Goal: Task Accomplishment & Management: Manage account settings

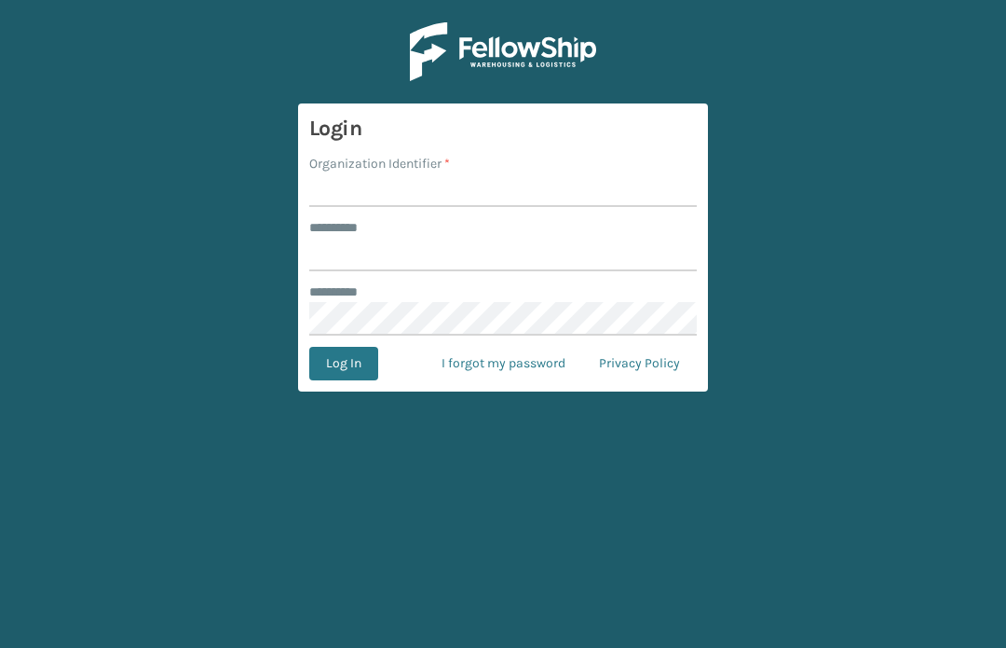
click at [565, 200] on input "Organization Identifier *" at bounding box center [503, 190] width 388 height 34
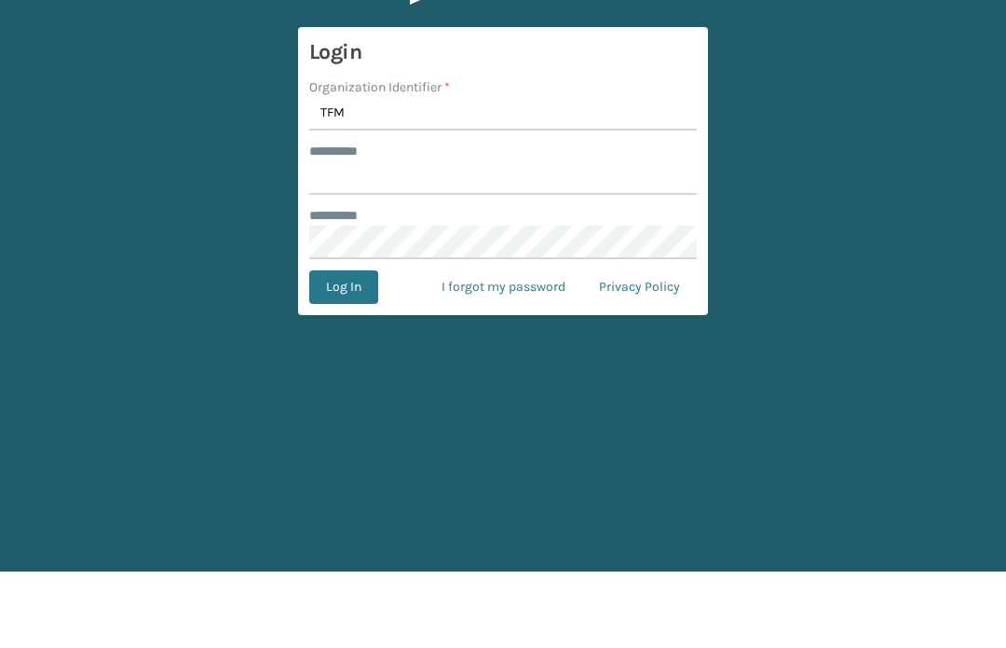
type input "TFM"
click at [568, 238] on input "******** *" at bounding box center [503, 255] width 388 height 34
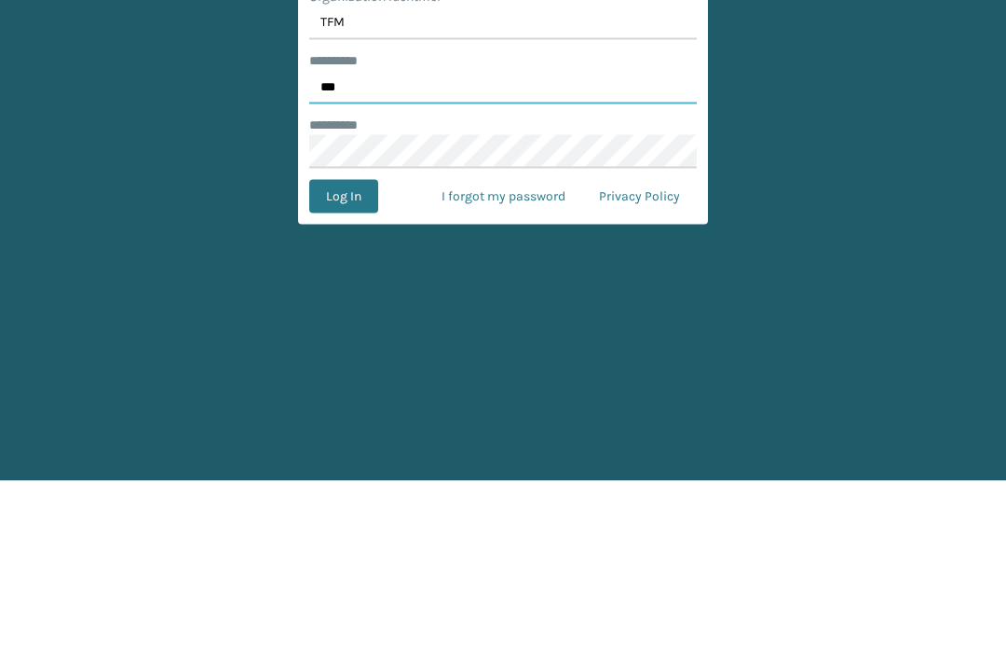
type input "***"
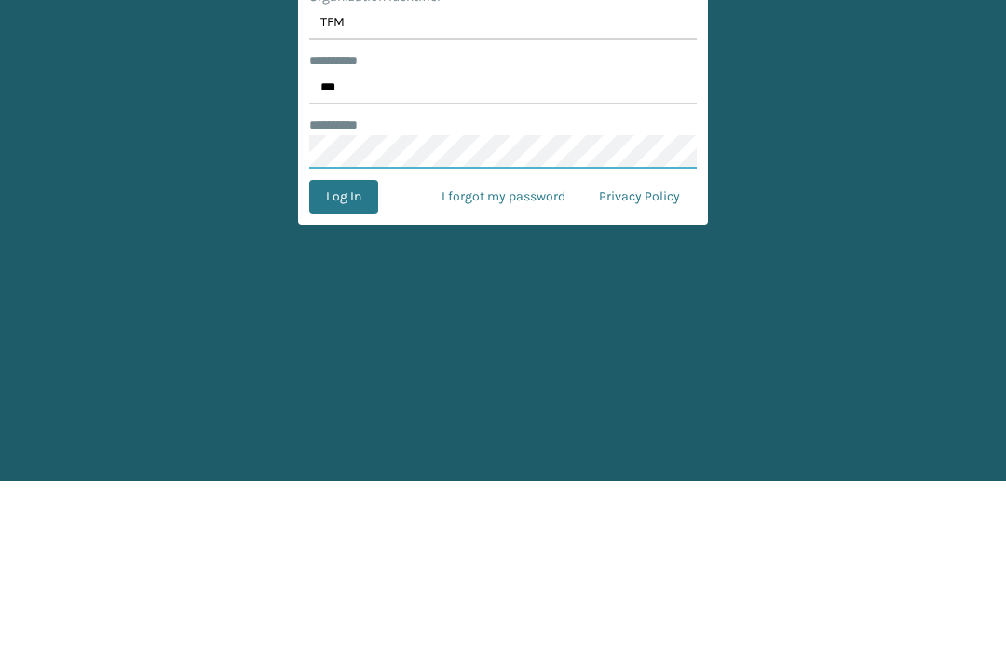
click at [343, 347] on button "Log In" at bounding box center [343, 364] width 69 height 34
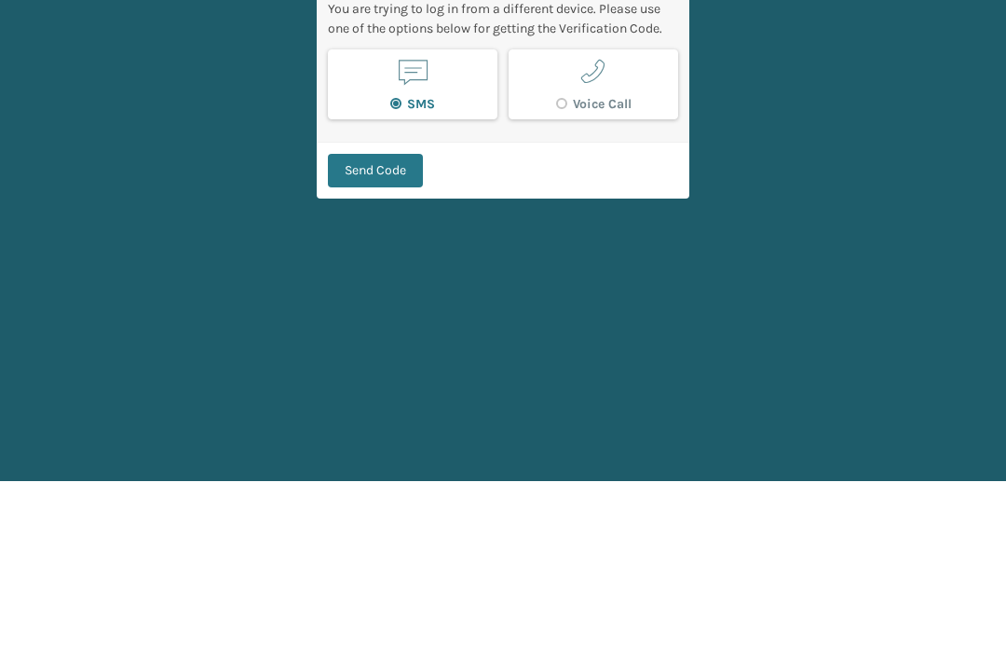
scroll to position [70, 0]
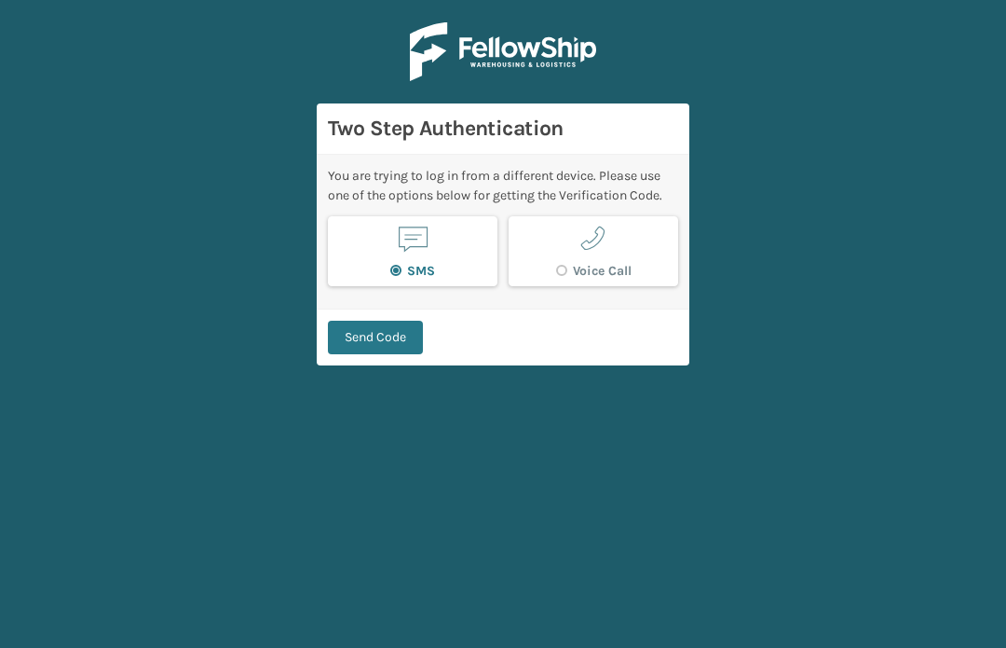
click at [408, 321] on button "Send Code" at bounding box center [375, 338] width 95 height 34
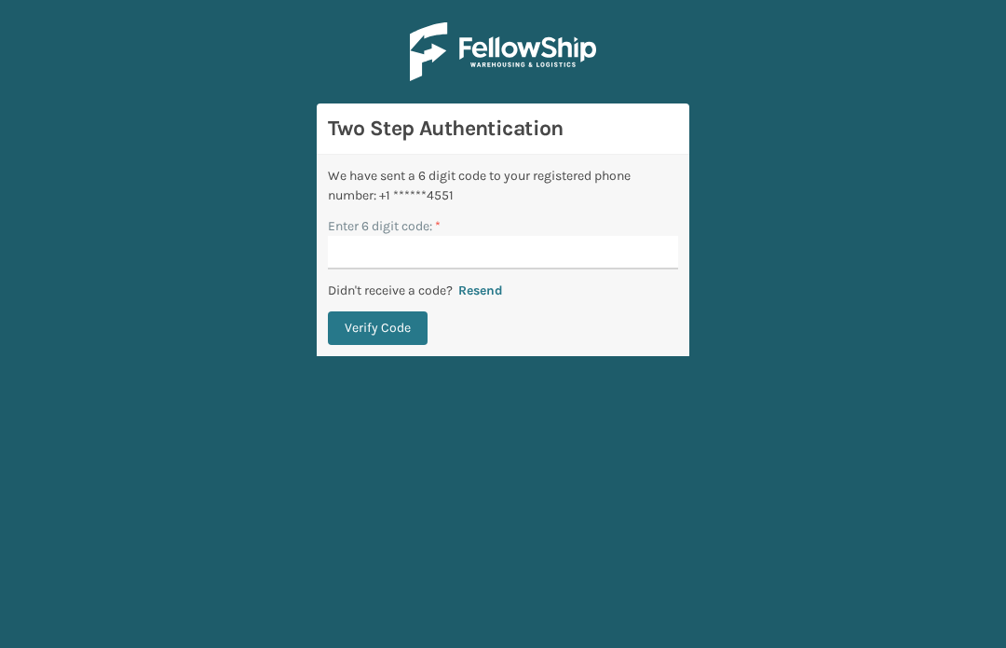
click at [587, 236] on input "Enter 6 digit code: *" at bounding box center [503, 253] width 350 height 34
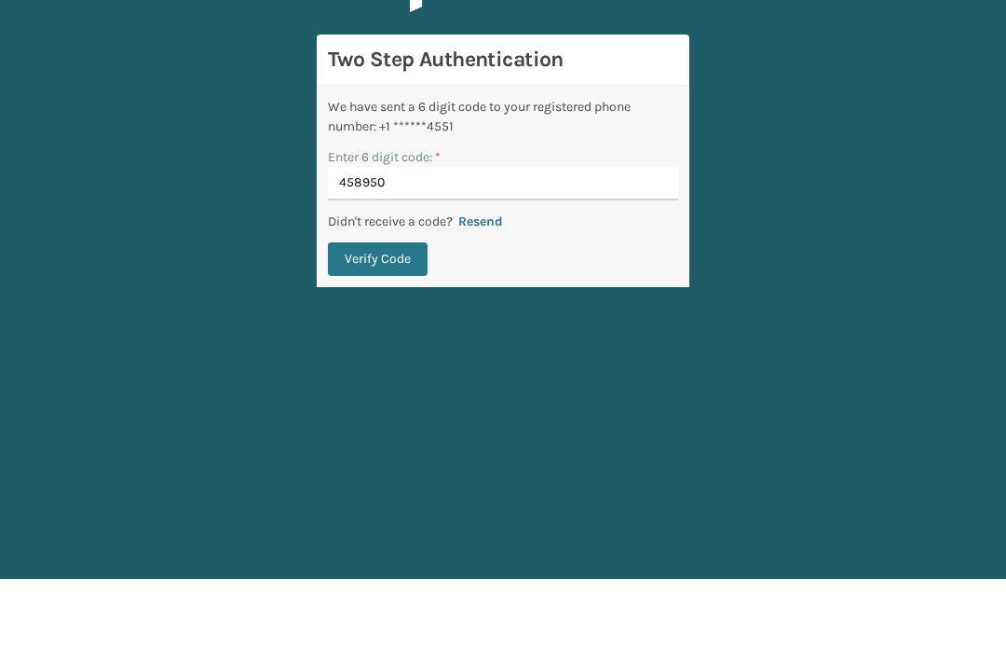
type input "458950"
click at [377, 311] on button "Verify Code" at bounding box center [378, 328] width 100 height 34
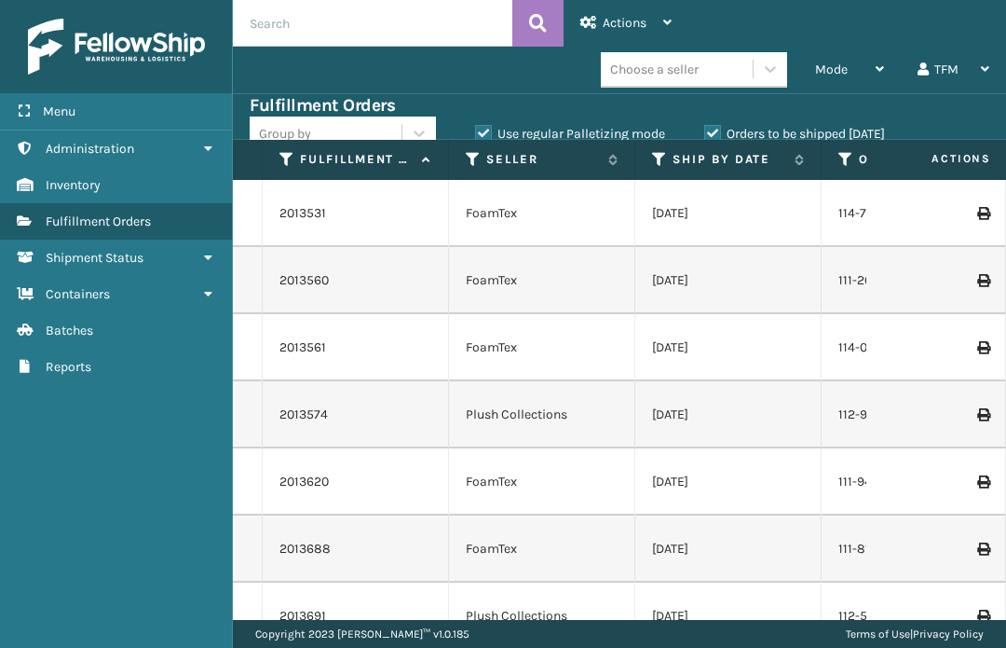
click at [161, 199] on link "Inventory" at bounding box center [116, 185] width 232 height 36
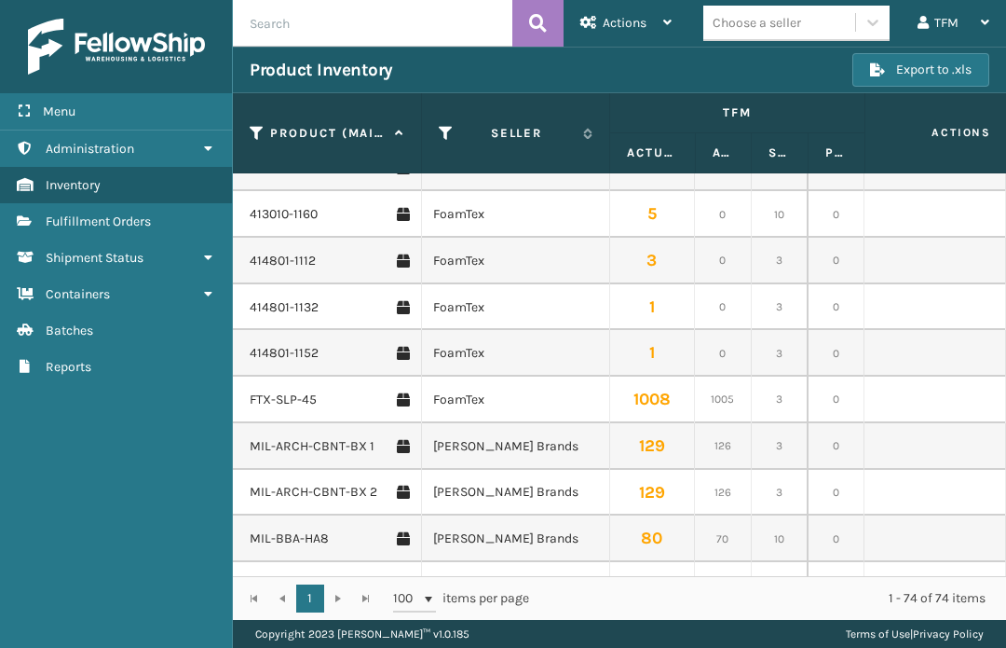
scroll to position [1716, 0]
